Goal: Task Accomplishment & Management: Manage account settings

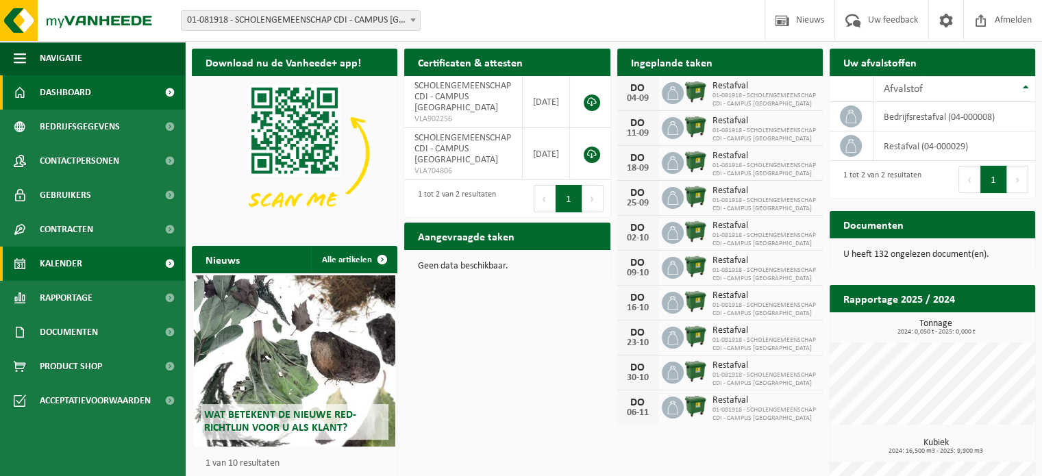
click at [143, 264] on link "Kalender" at bounding box center [92, 264] width 185 height 34
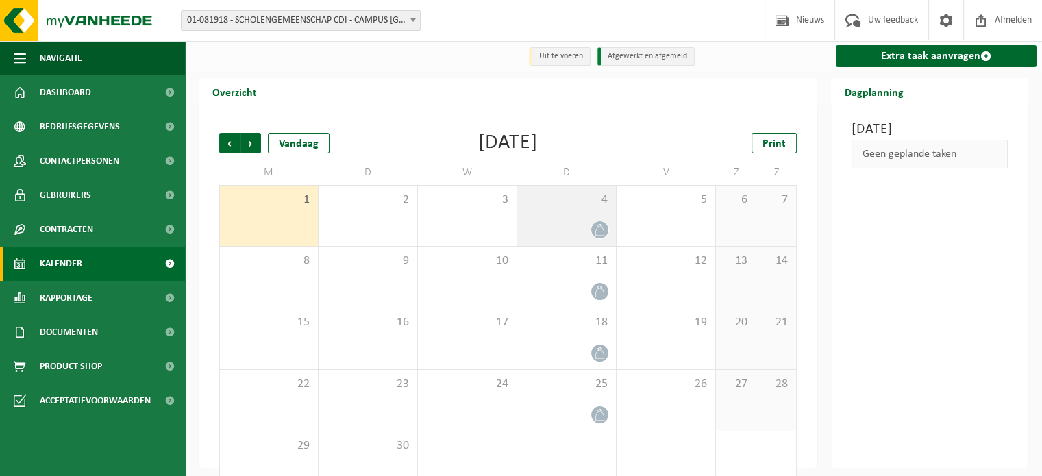
click at [595, 230] on icon at bounding box center [600, 230] width 12 height 12
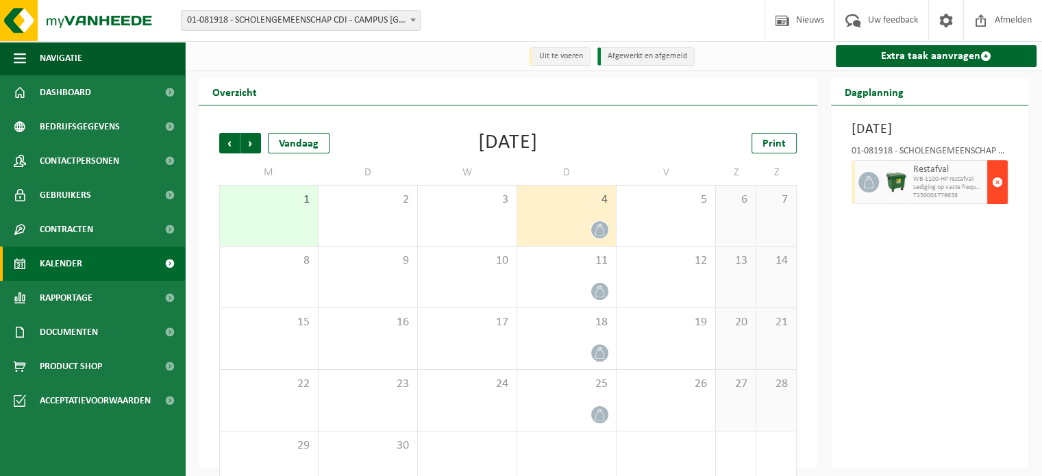
click at [999, 196] on span "button" at bounding box center [997, 182] width 11 height 27
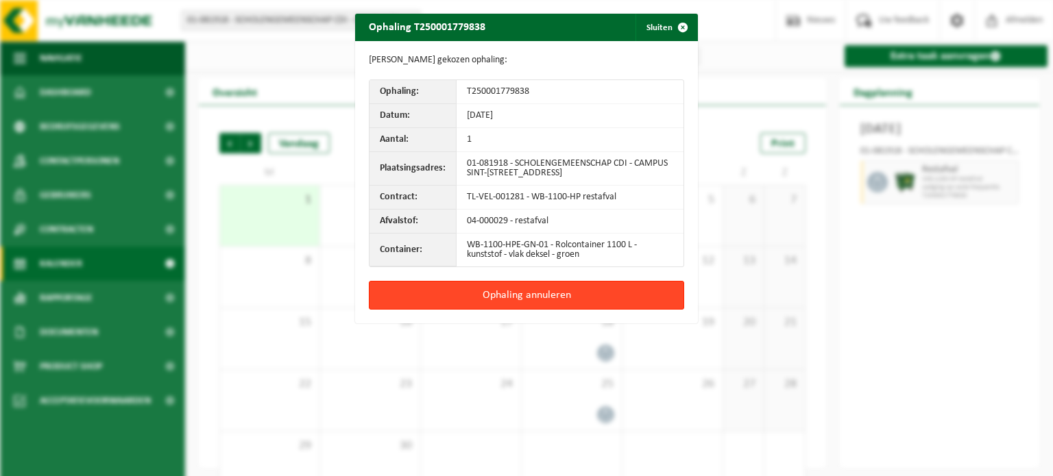
click at [519, 299] on button "Ophaling annuleren" at bounding box center [526, 295] width 315 height 29
